Goal: Information Seeking & Learning: Learn about a topic

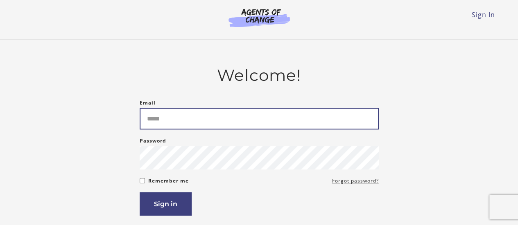
drag, startPoint x: 0, startPoint y: 0, endPoint x: 221, endPoint y: 110, distance: 247.2
click at [221, 110] on input "Email" at bounding box center [259, 119] width 239 height 22
type input "**********"
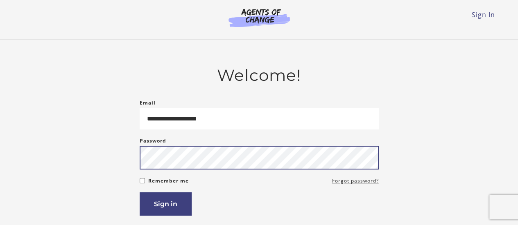
click at [140, 193] on button "Sign in" at bounding box center [166, 204] width 52 height 23
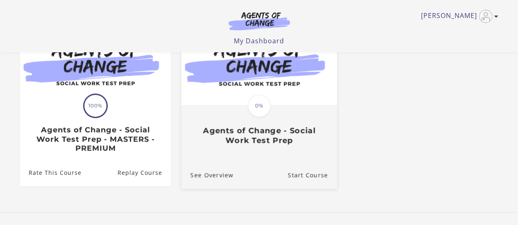
scroll to position [104, 0]
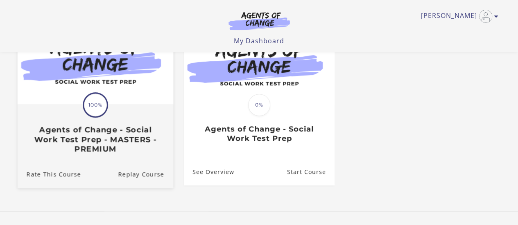
click at [151, 117] on div "Translation missing: en.liquid.partials.dashboard_course_card.progress_descript…" at bounding box center [94, 129] width 155 height 49
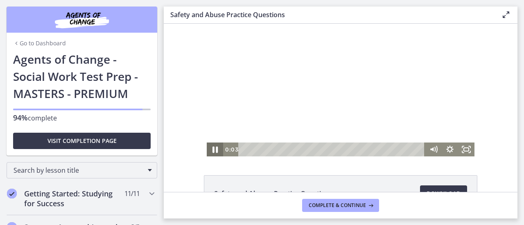
click at [213, 152] on icon "Pause" at bounding box center [214, 150] width 5 height 7
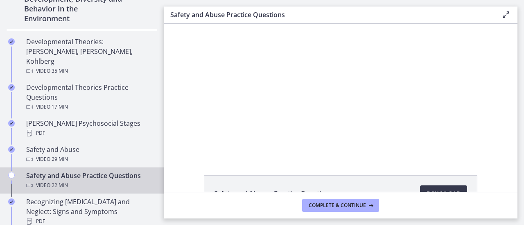
scroll to position [282, 0]
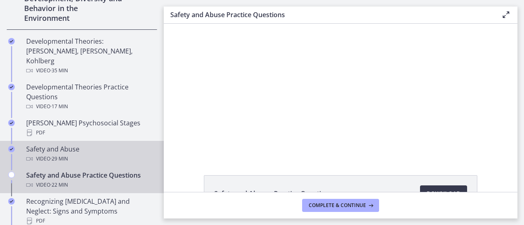
click at [100, 154] on div "Video · 29 min" at bounding box center [90, 159] width 128 height 10
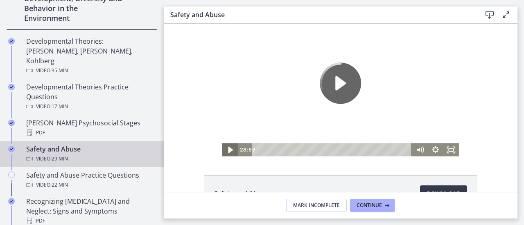
click at [224, 151] on icon "Play Video" at bounding box center [230, 150] width 19 height 16
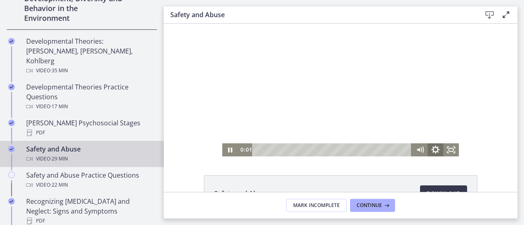
click at [433, 149] on icon "Show settings menu" at bounding box center [435, 150] width 19 height 16
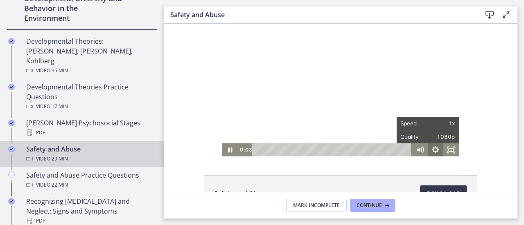
click at [433, 149] on icon "Hide settings menu" at bounding box center [436, 150] width 16 height 13
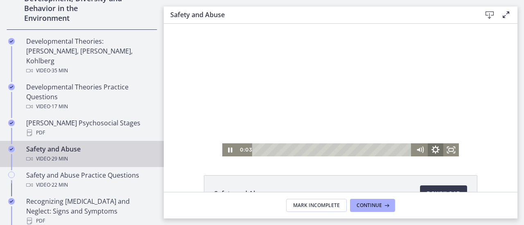
click at [433, 149] on icon "Show settings menu" at bounding box center [435, 150] width 19 height 16
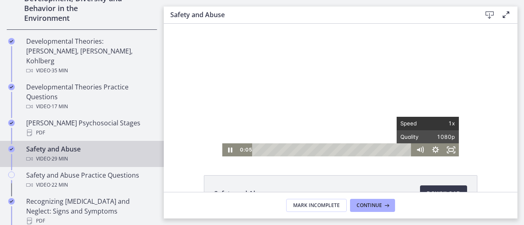
click at [444, 124] on span "1x" at bounding box center [441, 123] width 27 height 13
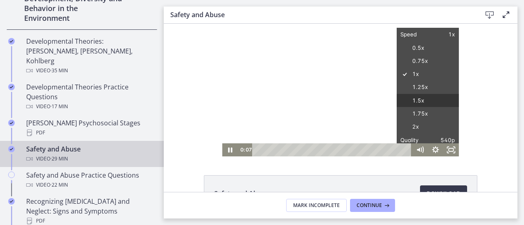
click at [428, 101] on label "1.5x" at bounding box center [427, 101] width 62 height 14
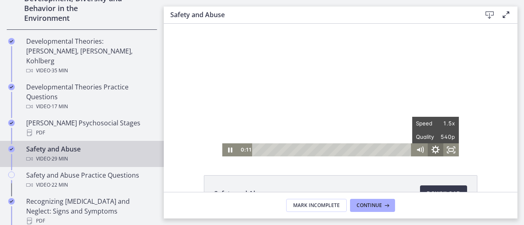
click at [431, 150] on icon "Hide settings menu" at bounding box center [435, 150] width 8 height 8
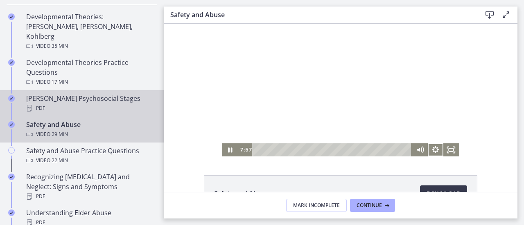
scroll to position [308, 0]
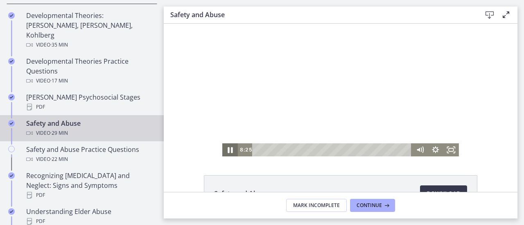
click at [223, 153] on icon "Pause" at bounding box center [230, 150] width 19 height 16
click at [223, 153] on icon "Play Video" at bounding box center [230, 150] width 19 height 16
click at [223, 153] on icon "Pause" at bounding box center [230, 150] width 19 height 16
click at [223, 153] on icon "Play Video" at bounding box center [230, 150] width 19 height 16
click at [227, 153] on icon "Pause" at bounding box center [230, 150] width 19 height 16
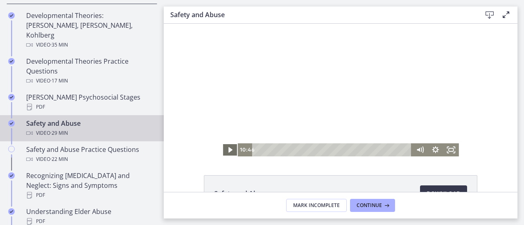
click at [224, 148] on icon "Play Video" at bounding box center [231, 150] width 16 height 13
click at [228, 150] on icon "Pause" at bounding box center [229, 150] width 5 height 6
click at [222, 152] on icon "Play Video" at bounding box center [230, 150] width 19 height 16
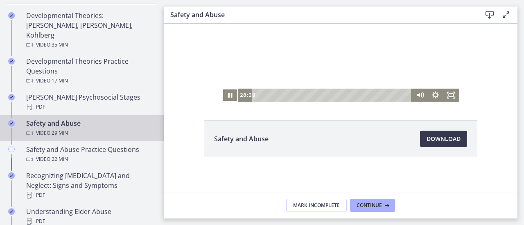
scroll to position [55, 0]
click at [363, 211] on button "Continue" at bounding box center [372, 205] width 45 height 13
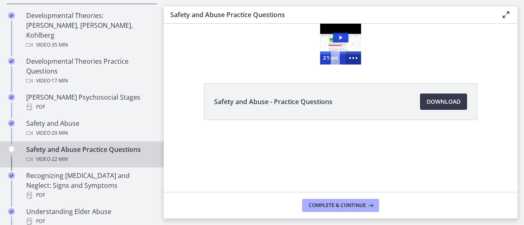
click at [356, 61] on icon "Show more buttons" at bounding box center [353, 58] width 19 height 16
click at [340, 54] on icon "Fullscreen" at bounding box center [338, 58] width 16 height 13
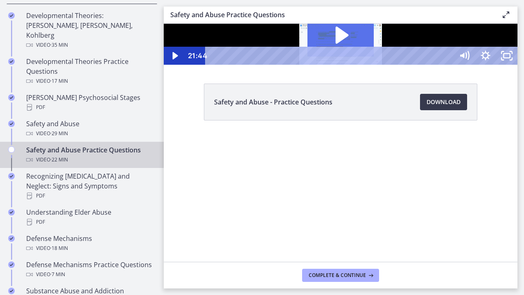
click at [349, 44] on icon "Play Video: ctrtam1d06jc72h4rbsg.mp4" at bounding box center [341, 35] width 13 height 17
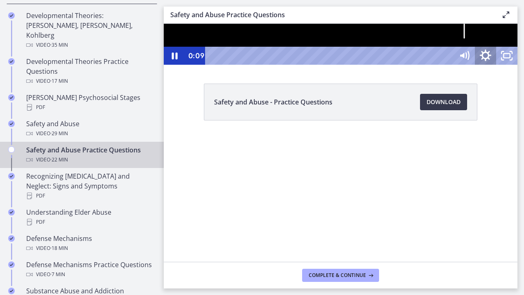
click at [498, 67] on icon "Show settings menu" at bounding box center [485, 56] width 25 height 22
click at [517, 65] on div at bounding box center [341, 44] width 354 height 41
click at [180, 65] on icon "Play Video" at bounding box center [174, 56] width 21 height 18
click at [366, 65] on div at bounding box center [341, 44] width 354 height 41
drag, startPoint x: 366, startPoint y: 245, endPoint x: 366, endPoint y: 195, distance: 49.5
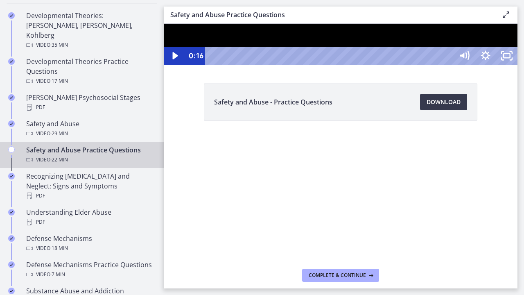
click at [366, 65] on div at bounding box center [341, 44] width 354 height 41
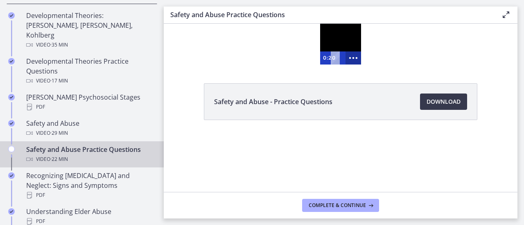
click at [356, 54] on icon "Show more buttons" at bounding box center [353, 58] width 19 height 16
click at [338, 56] on rect "Fullscreen" at bounding box center [338, 58] width 6 height 4
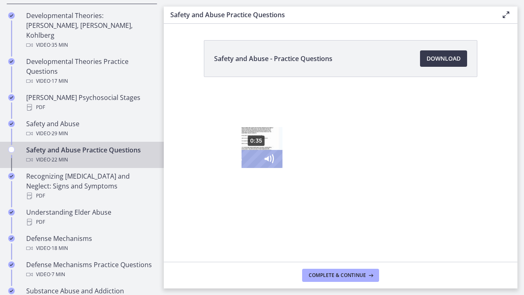
click at [245, 168] on div "0:35" at bounding box center [248, 159] width 7 height 18
click at [245, 168] on div "0:50" at bounding box center [248, 159] width 7 height 18
click at [245, 168] on div "1:07" at bounding box center [248, 159] width 7 height 18
click at [245, 168] on div "1:21" at bounding box center [248, 159] width 7 height 18
click at [245, 168] on div "1:46" at bounding box center [248, 159] width 7 height 18
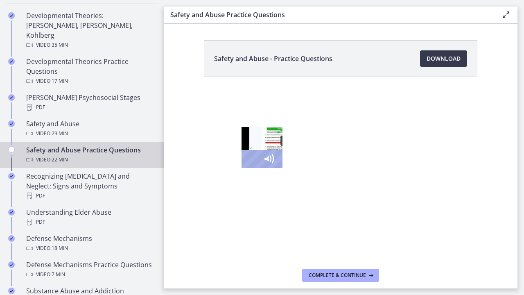
click at [245, 168] on div "2:20" at bounding box center [248, 159] width 7 height 18
click at [245, 168] on div "2:39" at bounding box center [248, 159] width 7 height 18
click at [245, 168] on div "2:57" at bounding box center [248, 159] width 7 height 18
click at [298, 162] on div "Playbar" at bounding box center [301, 159] width 6 height 6
click at [245, 168] on div "3:25" at bounding box center [248, 159] width 7 height 18
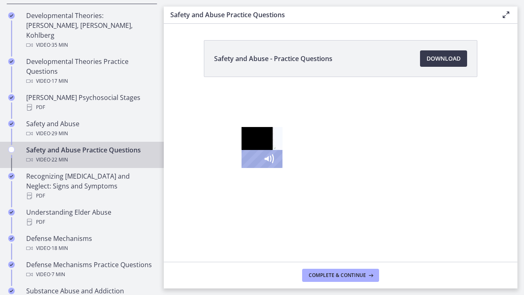
click at [245, 168] on div "3:37" at bounding box center [248, 159] width 7 height 18
click at [245, 168] on div "3:59" at bounding box center [248, 159] width 7 height 18
click at [245, 168] on div "4:19" at bounding box center [248, 159] width 7 height 18
click at [241, 168] on div at bounding box center [261, 147] width 41 height 41
click at [210, 163] on icon "Play Video" at bounding box center [213, 158] width 7 height 9
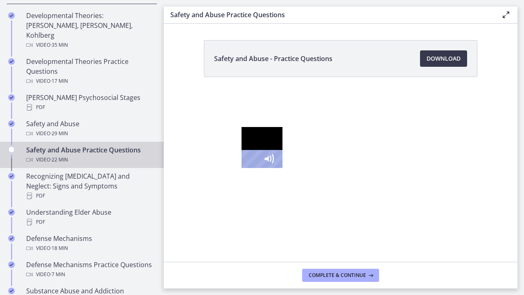
click at [245, 168] on div "6:12" at bounding box center [248, 159] width 7 height 18
click at [245, 168] on div "7:17" at bounding box center [248, 159] width 7 height 18
click at [245, 168] on div "7:45" at bounding box center [248, 159] width 7 height 18
click at [245, 168] on div "8:02" at bounding box center [248, 159] width 7 height 18
click at [394, 162] on div "Playbar" at bounding box center [397, 159] width 6 height 6
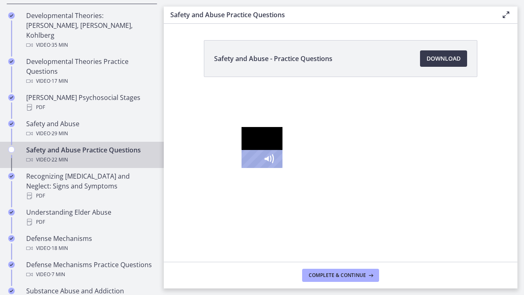
click at [245, 168] on div "8:29" at bounding box center [248, 159] width 7 height 18
click at [241, 168] on div at bounding box center [261, 147] width 41 height 41
click at [201, 170] on icon "Play Video" at bounding box center [213, 159] width 25 height 22
click at [245, 168] on div "9:30" at bounding box center [248, 159] width 7 height 18
click at [245, 168] on div "9:54" at bounding box center [248, 159] width 7 height 18
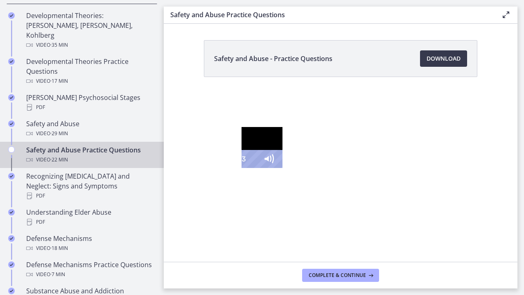
click at [246, 168] on div "10:33" at bounding box center [248, 159] width 7 height 18
click at [252, 168] on div "10:50" at bounding box center [248, 159] width 7 height 18
click at [252, 168] on div "11:13" at bounding box center [248, 159] width 7 height 18
click at [252, 168] on div "11:30" at bounding box center [248, 159] width 7 height 18
click at [252, 168] on div "11:52" at bounding box center [248, 159] width 7 height 18
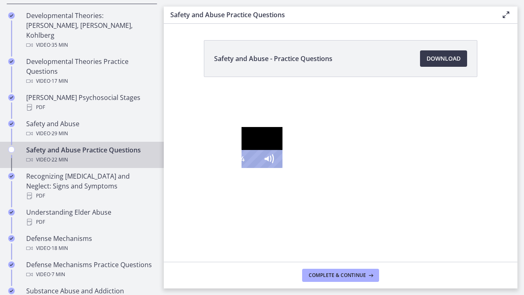
click at [241, 168] on div at bounding box center [261, 147] width 41 height 41
click at [210, 163] on icon "Play Video" at bounding box center [213, 158] width 7 height 9
click at [252, 168] on div "12:36" at bounding box center [248, 159] width 7 height 18
click at [282, 168] on div at bounding box center [261, 147] width 41 height 41
click at [203, 168] on icon "Play Video" at bounding box center [213, 159] width 21 height 18
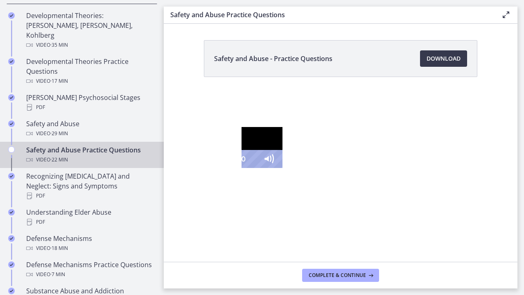
click at [252, 168] on div "17:30" at bounding box center [248, 159] width 7 height 18
click at [252, 168] on div "17:53" at bounding box center [248, 159] width 7 height 18
click at [252, 168] on div "18:13" at bounding box center [248, 159] width 7 height 18
click at [252, 168] on div "18:30" at bounding box center [248, 159] width 7 height 18
click at [282, 162] on div at bounding box center [261, 147] width 41 height 41
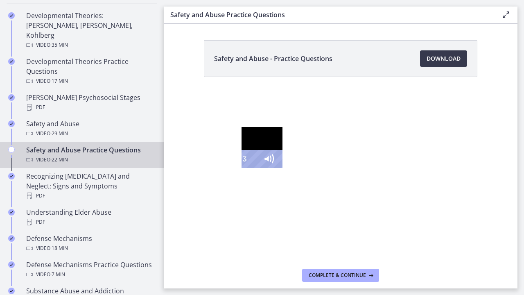
click at [252, 168] on div "20:33" at bounding box center [248, 159] width 7 height 18
click at [252, 168] on div "21:08" at bounding box center [248, 159] width 7 height 18
click at [322, 168] on icon "Unfullscreen" at bounding box center [310, 159] width 21 height 18
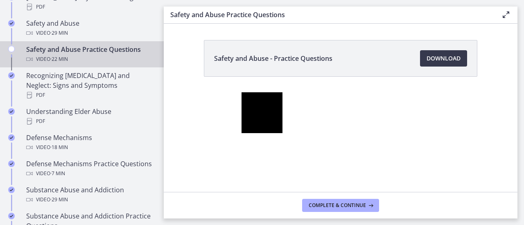
scroll to position [409, 0]
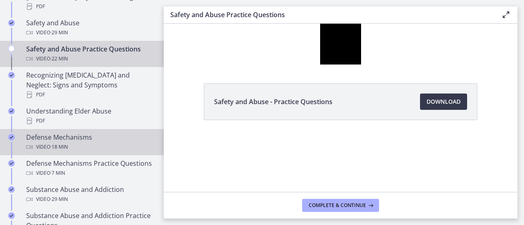
click at [108, 142] on div "Video · 18 min" at bounding box center [90, 147] width 128 height 10
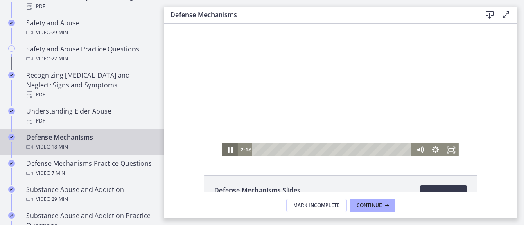
click at [228, 150] on icon "Pause" at bounding box center [229, 150] width 5 height 6
click at [228, 150] on icon "Play Video" at bounding box center [230, 150] width 5 height 7
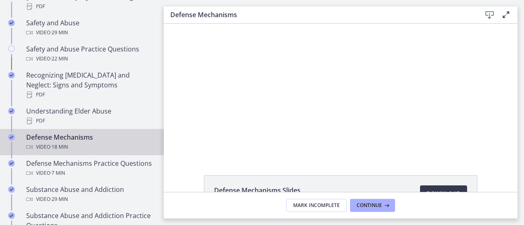
click at [173, 128] on div "Click for sound @keyframes VOLUME_SMALL_WAVE_FLASH { 0% { opacity: 0; } 33% { o…" at bounding box center [341, 90] width 354 height 133
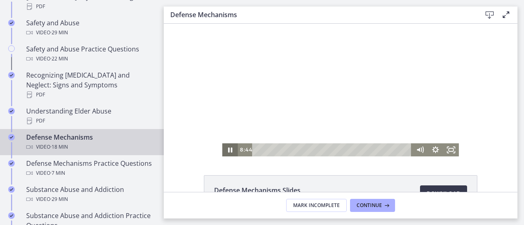
click at [230, 153] on icon "Pause" at bounding box center [230, 150] width 16 height 13
click at [224, 154] on icon "Play Video" at bounding box center [230, 150] width 19 height 16
click at [224, 154] on icon "Pause" at bounding box center [230, 150] width 16 height 13
click at [224, 154] on icon "Play Video" at bounding box center [230, 150] width 19 height 16
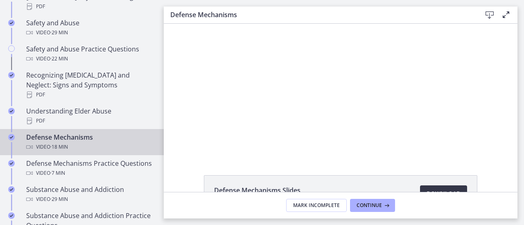
click at [439, 189] on span "Download Opens in a new window" at bounding box center [443, 194] width 34 height 10
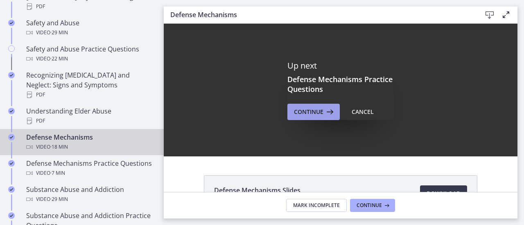
click at [306, 117] on button "Continue" at bounding box center [313, 112] width 52 height 16
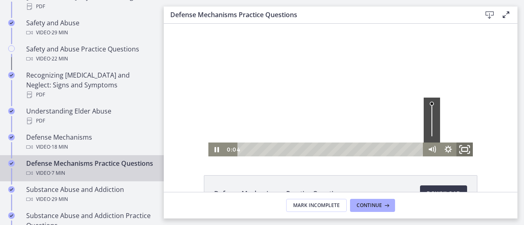
click at [462, 153] on icon "Fullscreen" at bounding box center [465, 150] width 20 height 17
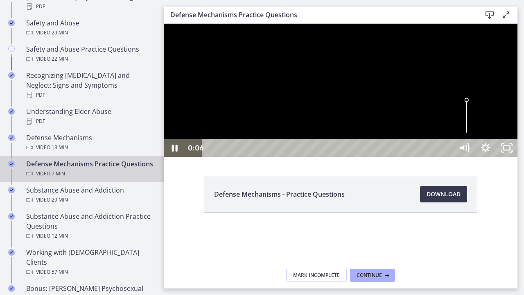
click at [517, 157] on div at bounding box center [341, 90] width 354 height 133
click at [351, 150] on div at bounding box center [341, 90] width 354 height 133
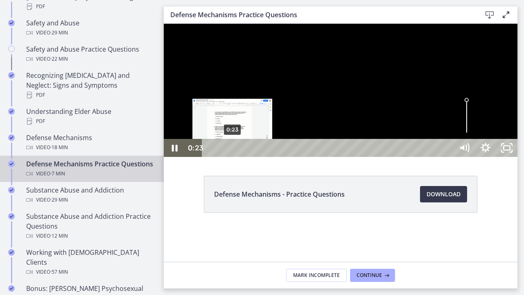
click at [233, 157] on div "0:23" at bounding box center [328, 148] width 239 height 18
click at [233, 151] on div "Playbar" at bounding box center [233, 148] width 6 height 6
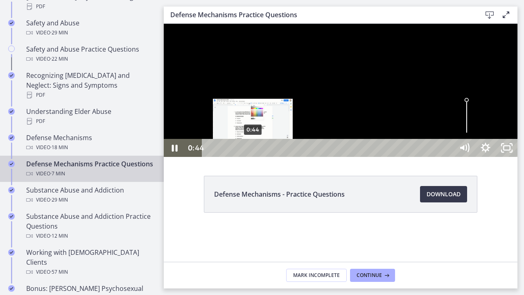
click at [253, 157] on div "0:44" at bounding box center [328, 148] width 239 height 18
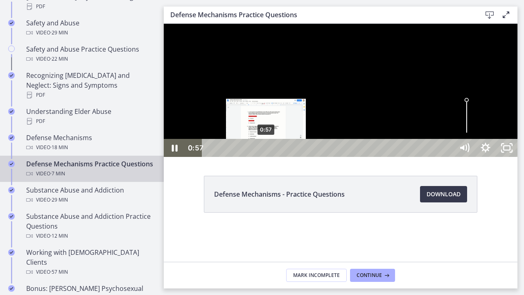
click at [266, 157] on div "0:57" at bounding box center [328, 148] width 239 height 18
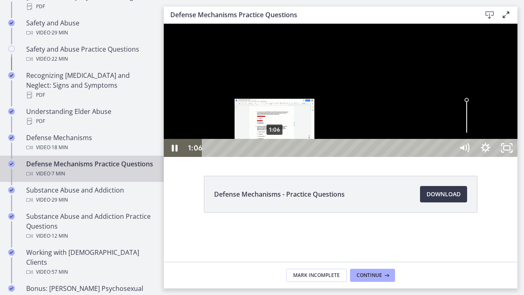
click at [275, 157] on div "1:06" at bounding box center [328, 148] width 239 height 18
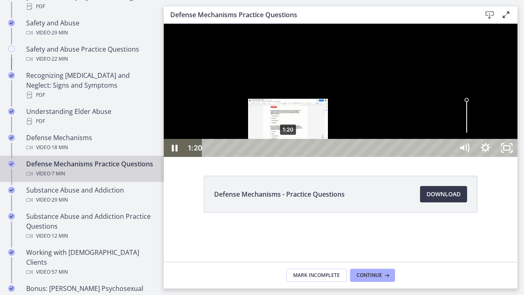
click at [288, 157] on div "1:20" at bounding box center [328, 148] width 239 height 18
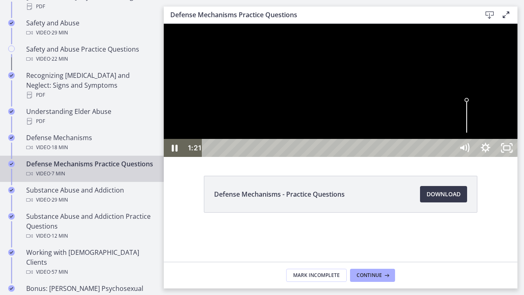
click at [399, 157] on div at bounding box center [341, 90] width 354 height 133
click at [174, 152] on icon "Play Video" at bounding box center [175, 147] width 7 height 9
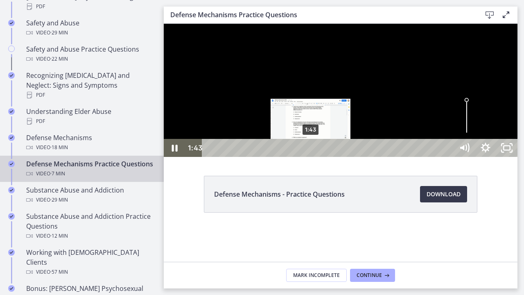
click at [311, 157] on div "1:43" at bounding box center [328, 148] width 239 height 18
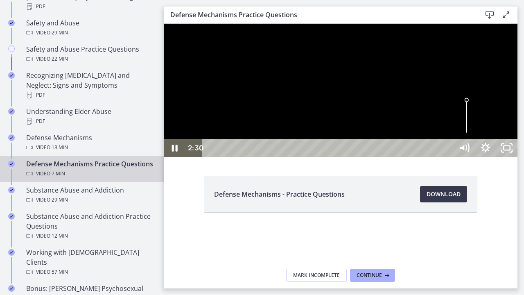
click at [381, 157] on div at bounding box center [341, 90] width 354 height 133
click at [386, 157] on div at bounding box center [341, 90] width 354 height 133
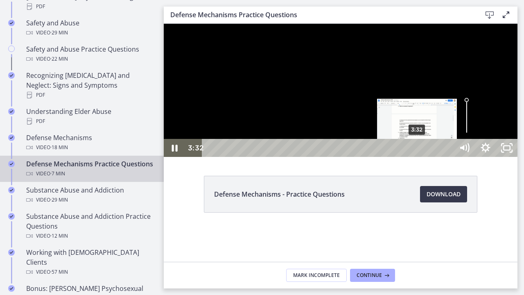
click at [417, 157] on div "3:32" at bounding box center [328, 148] width 239 height 18
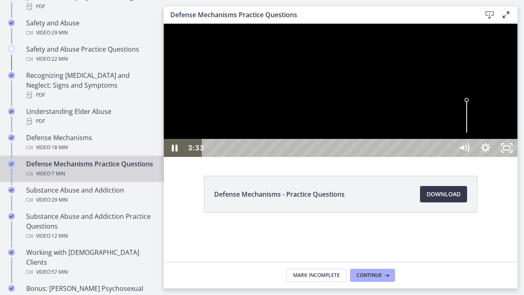
click at [432, 157] on div at bounding box center [341, 90] width 354 height 133
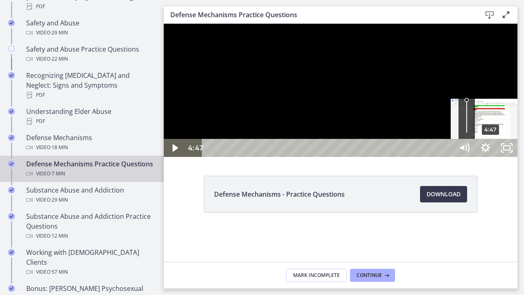
click at [448, 157] on div "4:47" at bounding box center [328, 148] width 239 height 18
click at [448, 157] on div "5:04" at bounding box center [328, 148] width 239 height 18
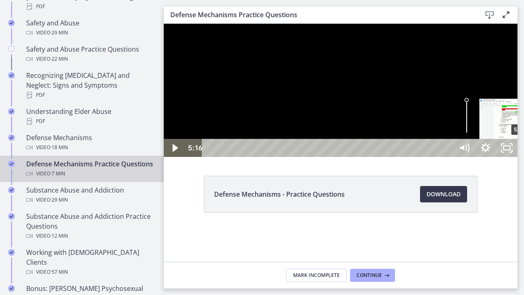
click at [448, 157] on div "5:16" at bounding box center [328, 148] width 239 height 18
click at [448, 157] on div "5:33" at bounding box center [328, 148] width 239 height 18
click at [448, 157] on div "6:39" at bounding box center [328, 148] width 239 height 18
click at [448, 157] on div "6:47" at bounding box center [328, 148] width 239 height 18
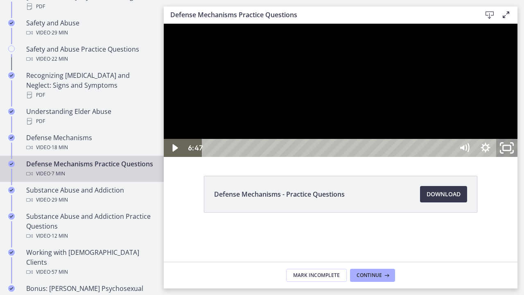
click at [519, 159] on icon "Unfullscreen" at bounding box center [506, 148] width 25 height 22
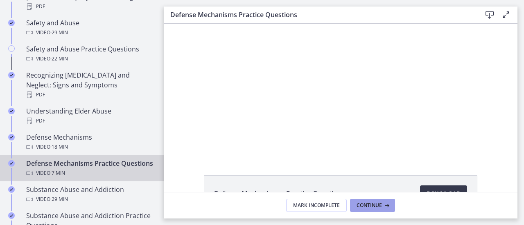
click at [373, 209] on span "Continue" at bounding box center [368, 206] width 25 height 7
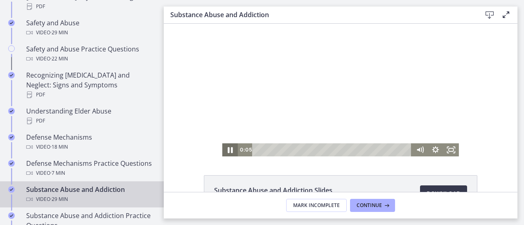
click at [224, 152] on icon "Pause" at bounding box center [230, 150] width 19 height 16
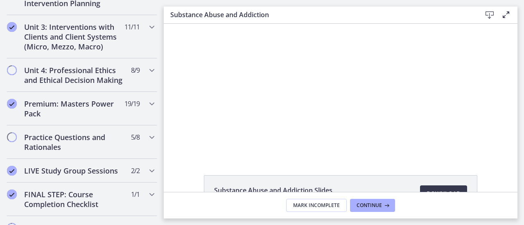
scroll to position [659, 0]
